Goal: Task Accomplishment & Management: Manage account settings

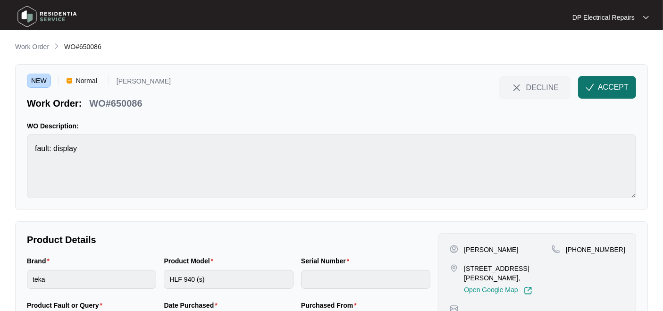
click at [612, 81] on button "ACCEPT" at bounding box center [607, 87] width 58 height 23
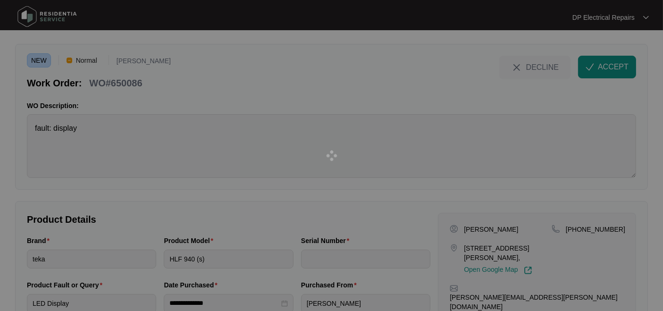
scroll to position [52, 0]
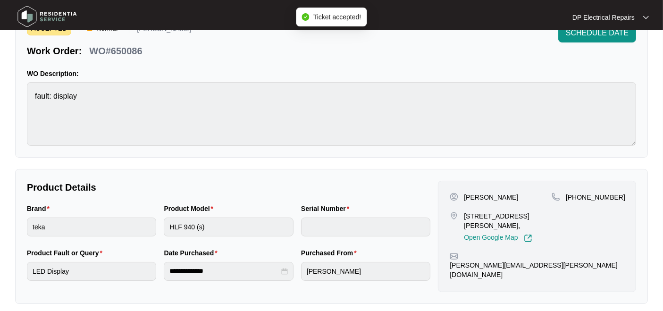
click at [133, 44] on p "WO#650086" at bounding box center [115, 50] width 53 height 13
click at [130, 48] on p "WO#650086" at bounding box center [115, 50] width 53 height 13
copy p "650086"
drag, startPoint x: 464, startPoint y: 214, endPoint x: 478, endPoint y: 223, distance: 16.8
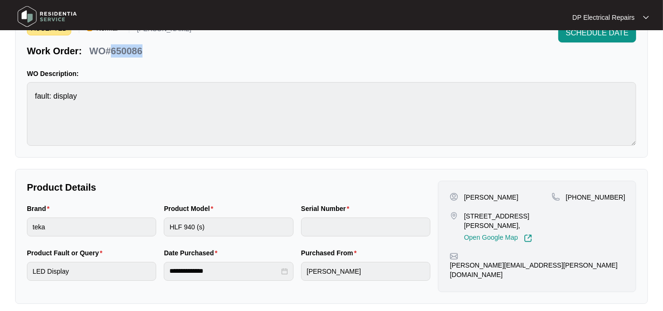
click at [478, 223] on div "2A Marriott St Caulfield Vic 3162, Open Google Map" at bounding box center [501, 227] width 102 height 31
copy p "2A Marriott St Caulfield Vic 3162"
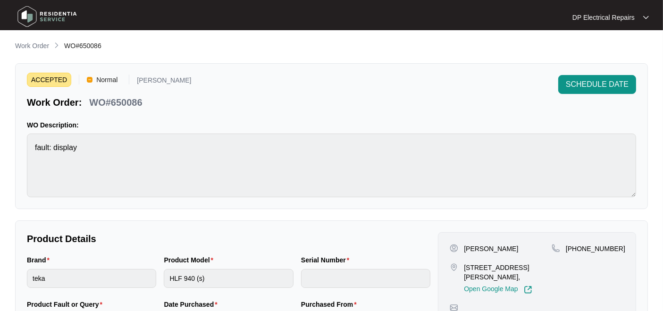
scroll to position [0, 0]
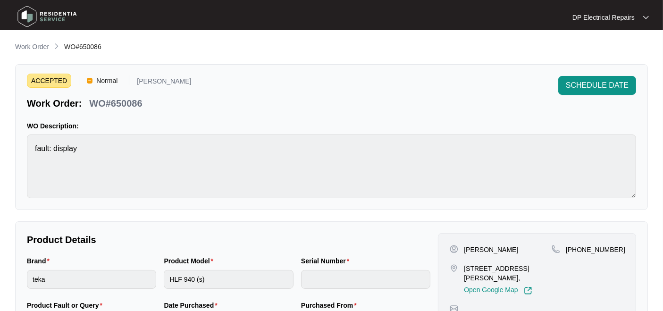
click at [129, 100] on p "WO#650086" at bounding box center [115, 103] width 53 height 13
copy p "650086"
click at [126, 103] on p "WO#650086" at bounding box center [115, 103] width 53 height 13
click at [124, 102] on p "WO#650086" at bounding box center [115, 103] width 53 height 13
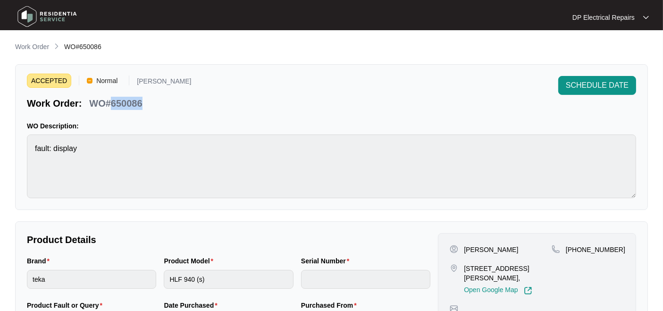
click at [124, 102] on p "WO#650086" at bounding box center [115, 103] width 53 height 13
copy p "650086"
click at [311, 124] on p "WO Description:" at bounding box center [331, 125] width 609 height 9
drag, startPoint x: 464, startPoint y: 264, endPoint x: 485, endPoint y: 277, distance: 24.9
click at [485, 277] on p "2A Marriott St Caulfield Vic 3162," at bounding box center [508, 273] width 88 height 19
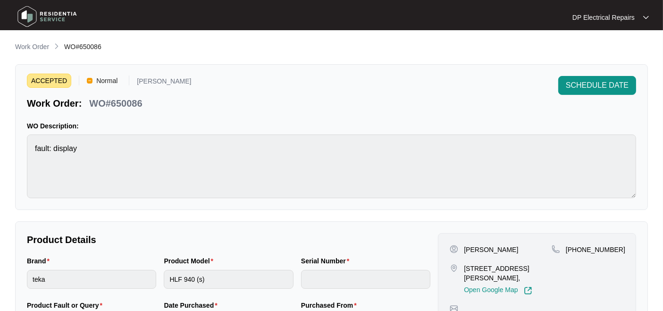
copy p "2A Marriott St Caulfield Vic 3162,"
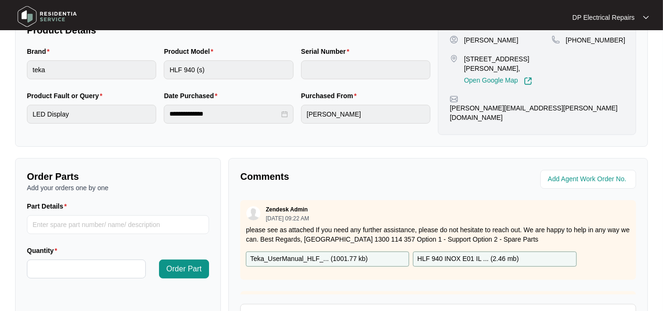
scroll to position [105, 0]
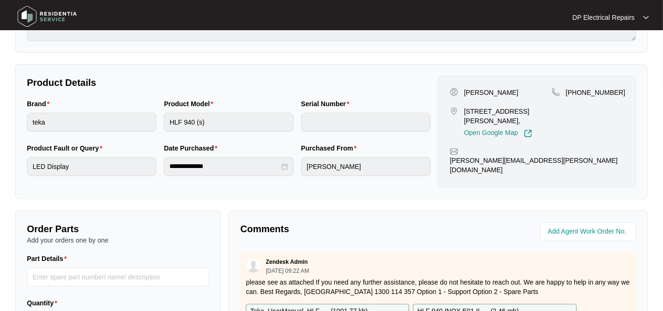
click at [108, 201] on div "**********" at bounding box center [331, 173] width 633 height 579
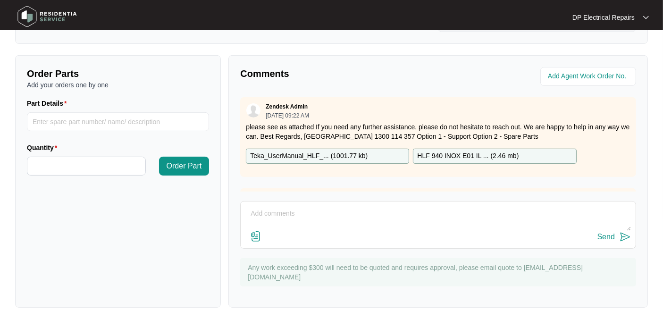
scroll to position [60, 0]
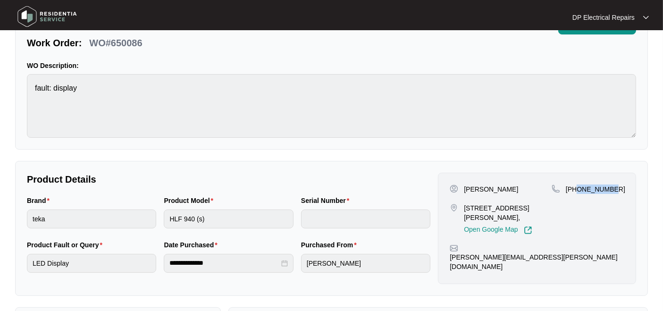
drag, startPoint x: 578, startPoint y: 188, endPoint x: 623, endPoint y: 187, distance: 44.4
click at [623, 187] on div "+61412021999" at bounding box center [588, 189] width 73 height 9
copy p "412021999"
click at [129, 39] on p "WO#650086" at bounding box center [115, 42] width 53 height 13
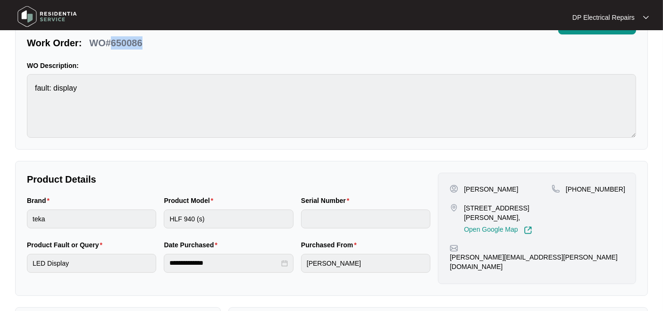
copy p "650086"
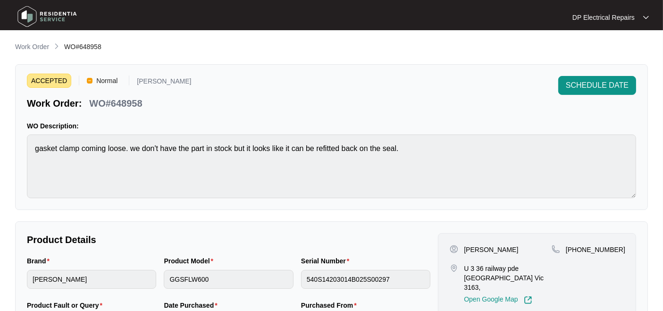
click at [124, 102] on p "WO#648958" at bounding box center [115, 103] width 53 height 13
drag, startPoint x: 464, startPoint y: 266, endPoint x: 531, endPoint y: 275, distance: 68.0
click at [531, 275] on p "U 3 36 railway pde [GEOGRAPHIC_DATA] Vic 3163," at bounding box center [508, 278] width 88 height 28
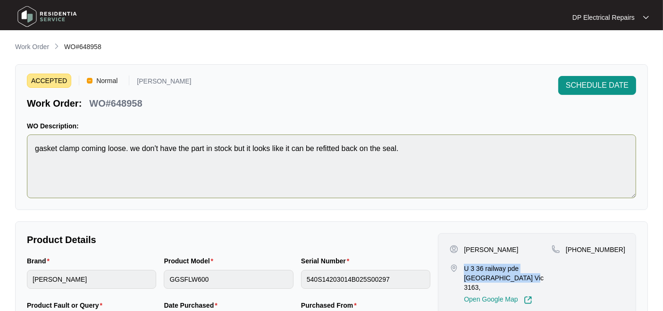
copy p "U 3 36 railway pde [GEOGRAPHIC_DATA] Vic 3163"
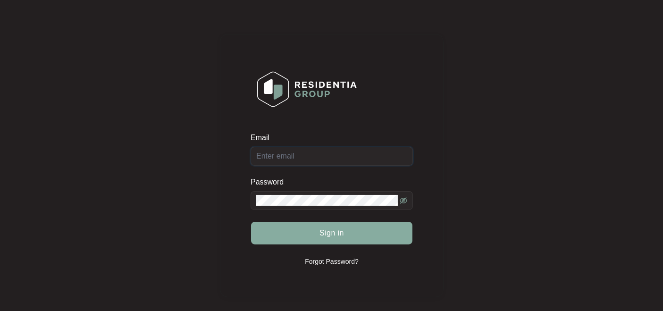
type input "info@dpelectric.com.au"
click at [333, 230] on span "Sign in" at bounding box center [332, 233] width 25 height 11
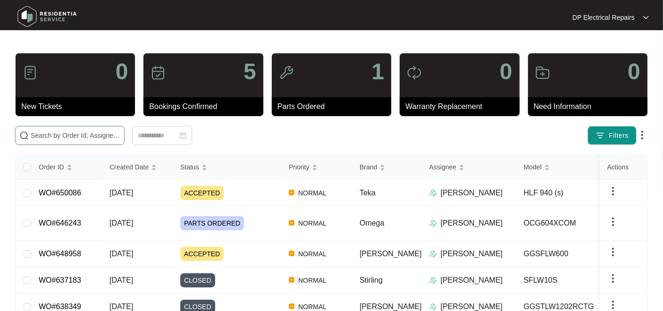
click at [66, 136] on input "text" at bounding box center [76, 135] width 90 height 10
paste input "646243"
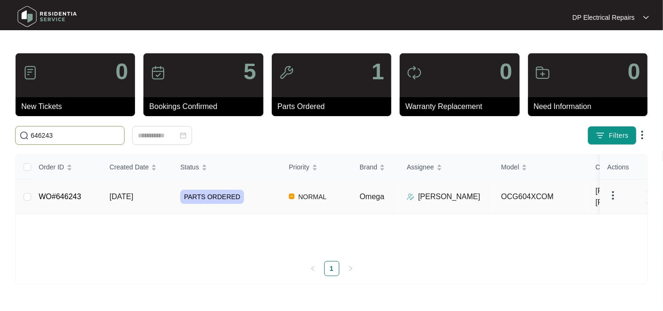
type input "646243"
click at [133, 201] on span "29/09/2025" at bounding box center [122, 197] width 24 height 8
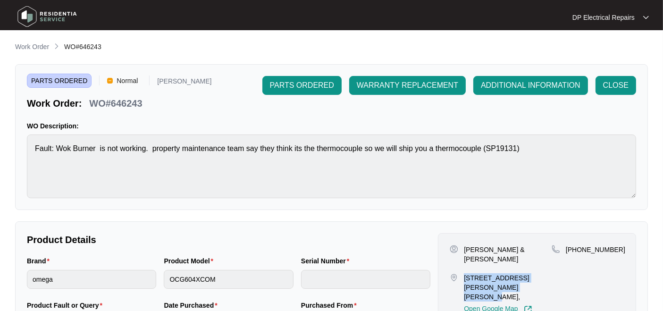
drag, startPoint x: 464, startPoint y: 265, endPoint x: 490, endPoint y: 275, distance: 28.2
click at [490, 275] on p "1 Maraquita Grove, Glen Iris VIC 3146," at bounding box center [508, 287] width 88 height 28
copy p "1 Maraquita Grove, Glen Iris VIC 3146"
